Goal: Task Accomplishment & Management: Use online tool/utility

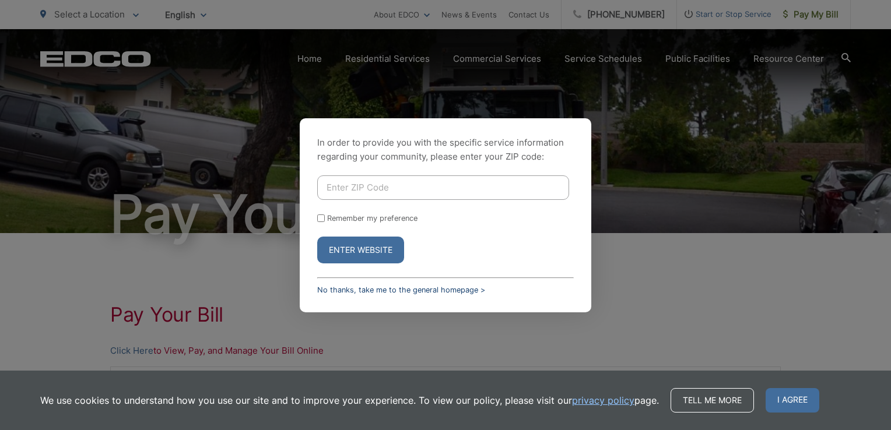
click at [343, 288] on link "No thanks, take me to the general homepage >" at bounding box center [401, 290] width 168 height 9
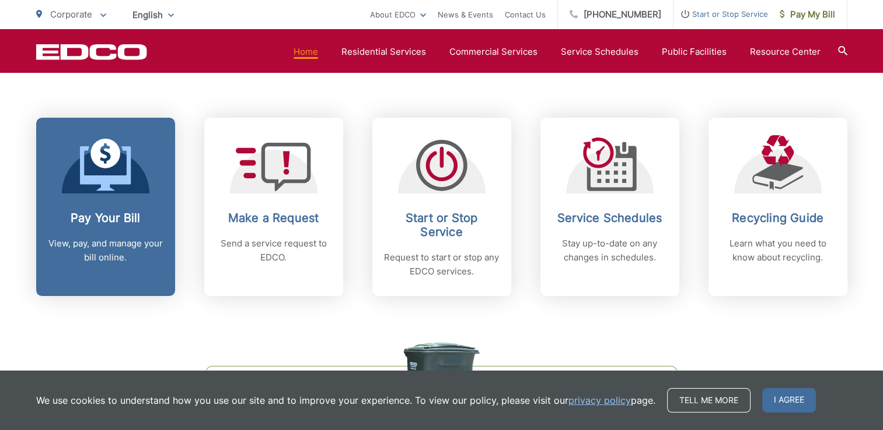
scroll to position [464, 0]
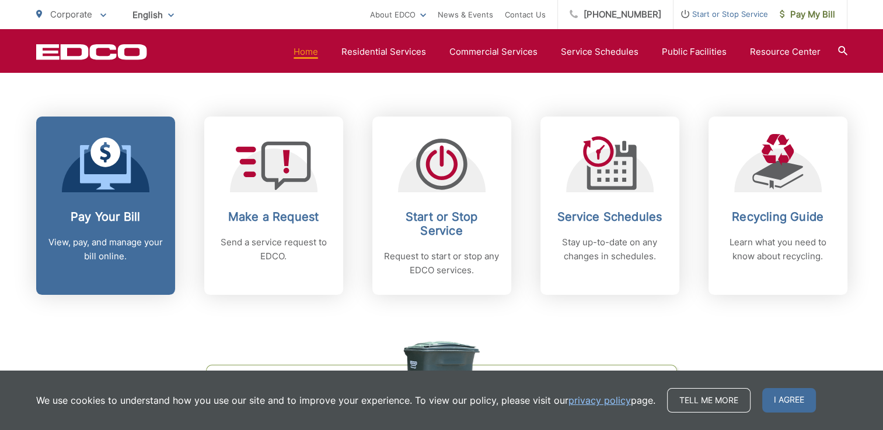
click at [117, 176] on icon at bounding box center [105, 167] width 51 height 44
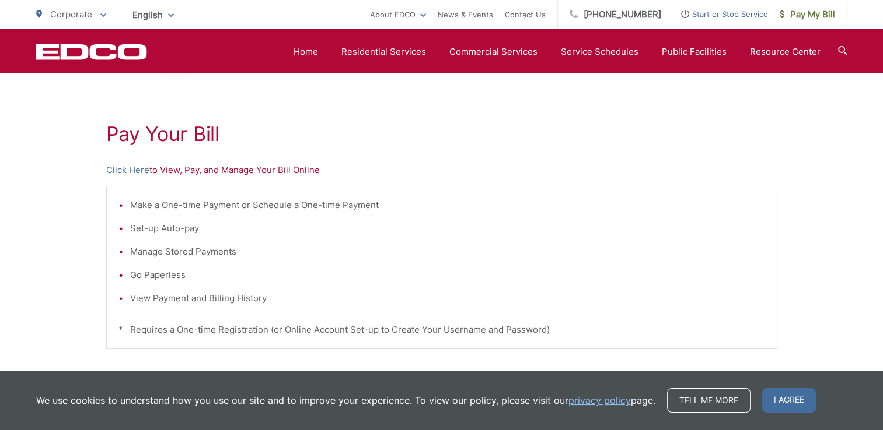
scroll to position [179, 0]
click at [297, 171] on p "Click Here to View, Pay, and Manage Your Bill Online" at bounding box center [441, 172] width 671 height 14
click at [132, 176] on link "Click Here" at bounding box center [127, 172] width 43 height 14
